Goal: Transaction & Acquisition: Subscribe to service/newsletter

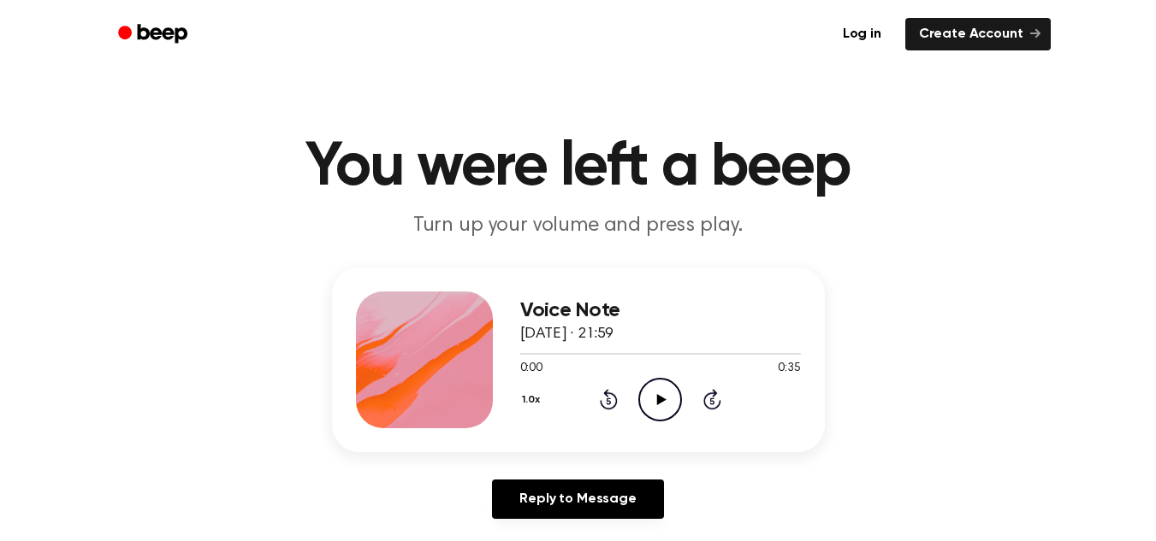
click at [644, 397] on icon "Play Audio" at bounding box center [660, 400] width 44 height 44
click at [1132, 145] on header "You were left a beep Turn up your volume and press play." at bounding box center [578, 188] width 1114 height 103
click at [858, 21] on link "Log in" at bounding box center [862, 34] width 66 height 33
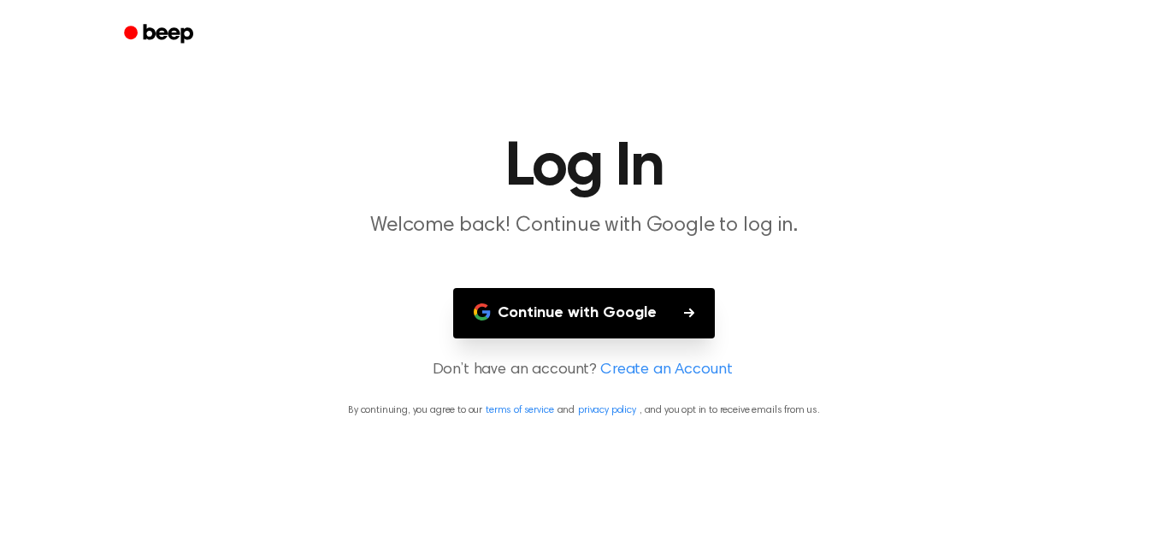
click at [645, 280] on main "Log In Welcome back! Continue with Google to log in. Continue with Google Don’t…" at bounding box center [584, 270] width 1168 height 541
click at [630, 292] on button "Continue with Google" at bounding box center [584, 313] width 262 height 50
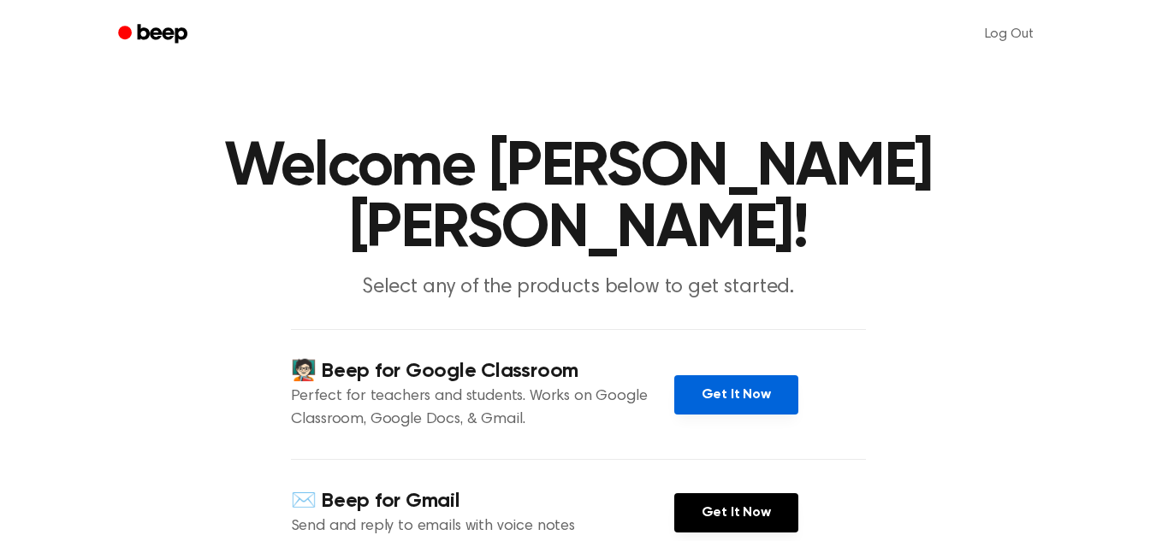
click at [734, 385] on link "Get It Now" at bounding box center [736, 394] width 124 height 39
